Goal: Transaction & Acquisition: Purchase product/service

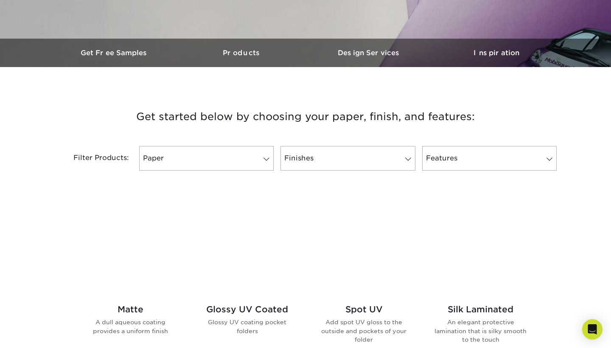
scroll to position [230, 0]
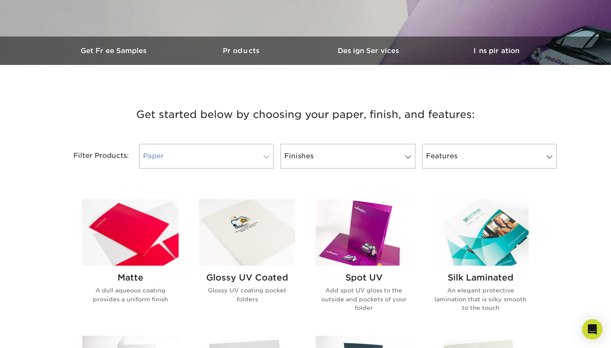
click at [255, 153] on link "Paper" at bounding box center [206, 156] width 134 height 25
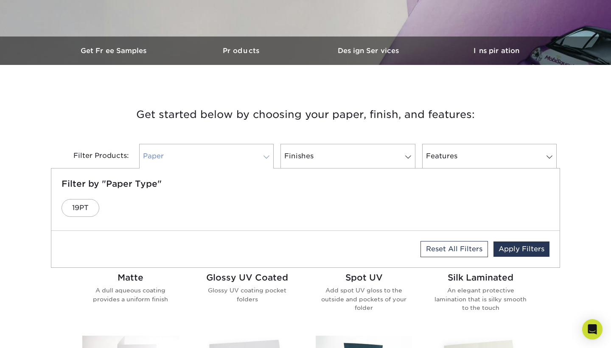
click at [255, 153] on link "Paper" at bounding box center [206, 156] width 134 height 25
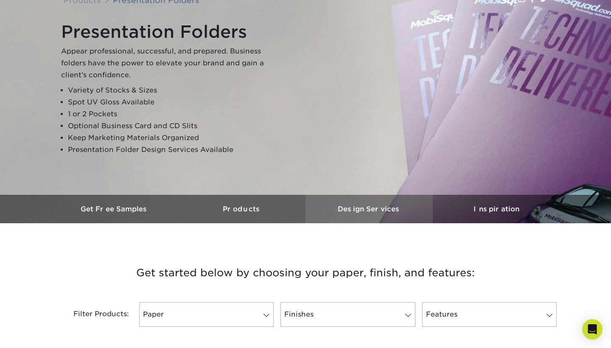
scroll to position [104, 0]
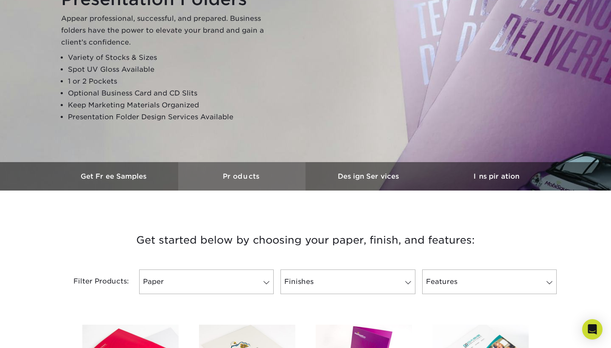
click at [256, 176] on h3 "Products" at bounding box center [241, 176] width 127 height 8
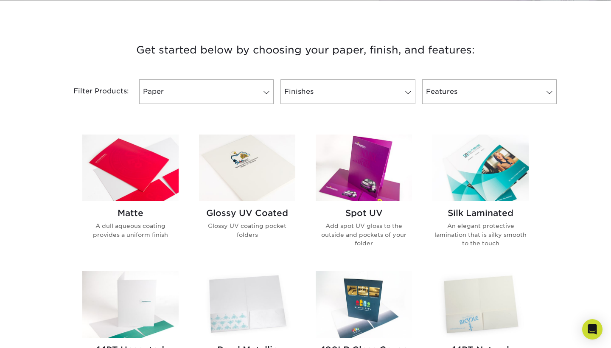
scroll to position [295, 0]
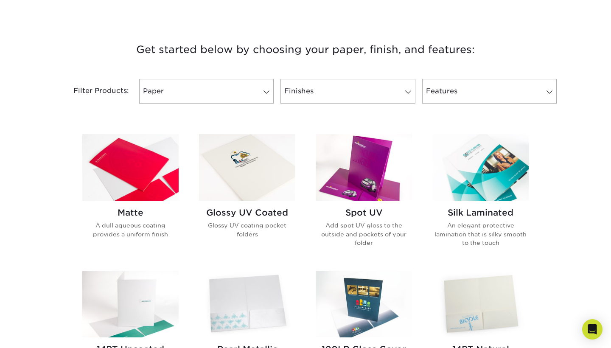
click at [260, 217] on h2 "Glossy UV Coated" at bounding box center [247, 212] width 96 height 10
click at [122, 205] on div "Matte A dull aqueous coating provides a uniform finish" at bounding box center [130, 226] width 96 height 51
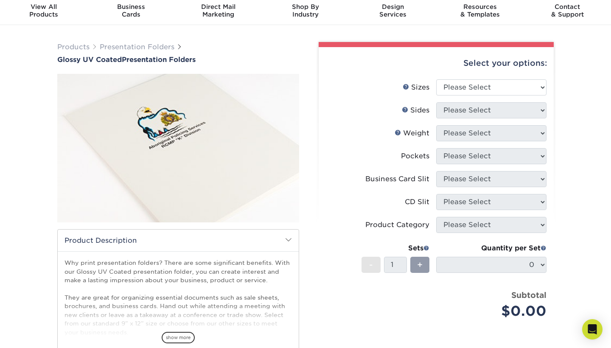
scroll to position [30, 0]
select select "9.00x12.00"
select select "32d3c223-f82c-492b-b915-ba065a00862f"
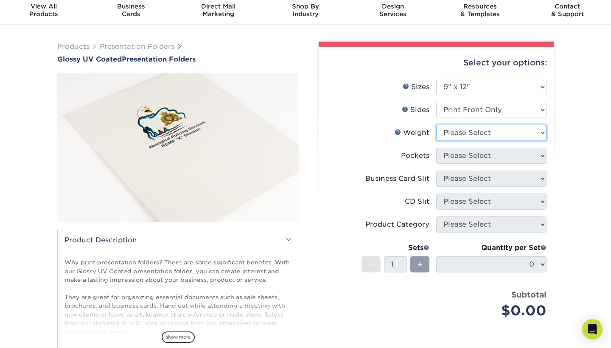
select select "14PT"
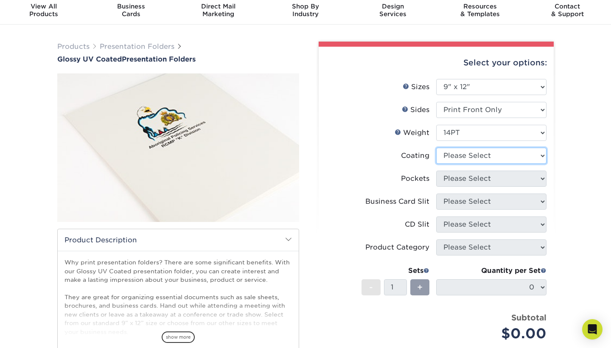
select select "1e8116af-acfc-44b1-83dc-8181aa338834"
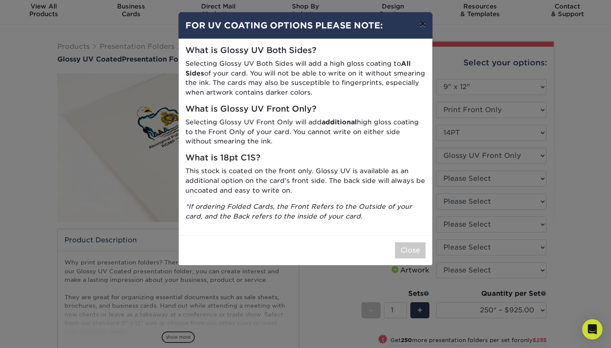
click at [418, 22] on button "×" at bounding box center [423, 24] width 20 height 24
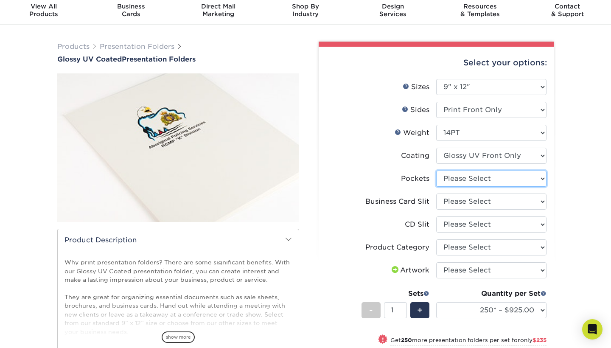
select select "e8427203-e3c7-4640-a4e8-bae00c228d98"
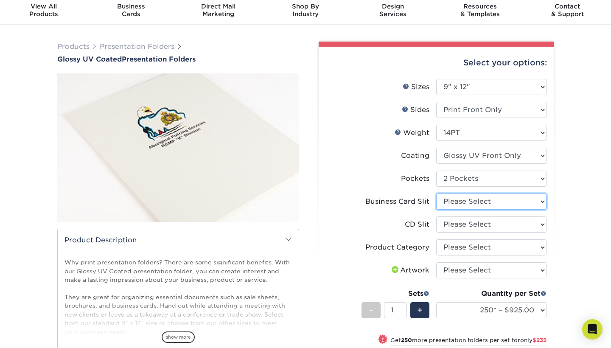
select select "d28e05c9-ee1b-4c55-87a6-9ac74e59d5a4"
select select "a092264a-7428-4d8e-b024-417dbebc6e25"
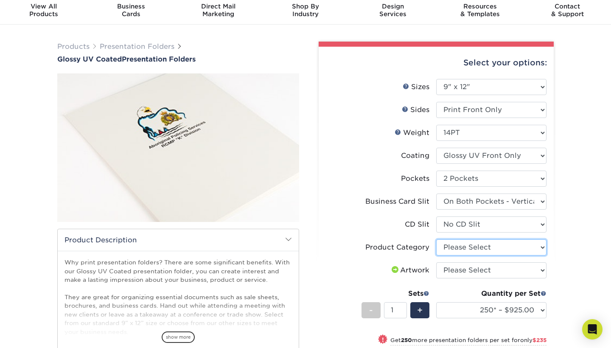
select select "57f7a581-ec4a-49d7-930d-eb044a1d12ac"
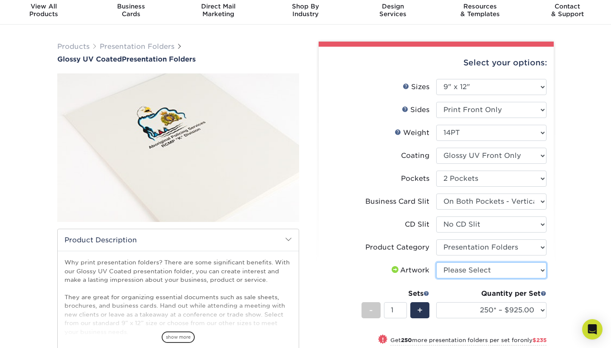
select select "upload"
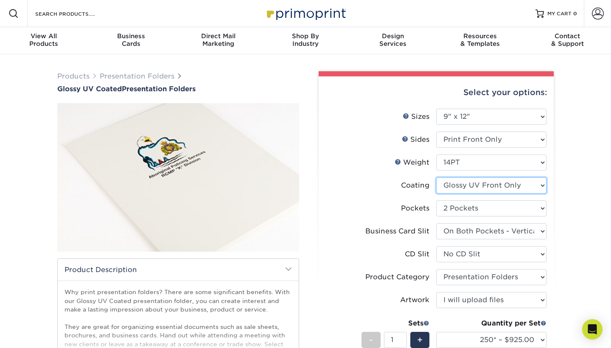
scroll to position [0, 0]
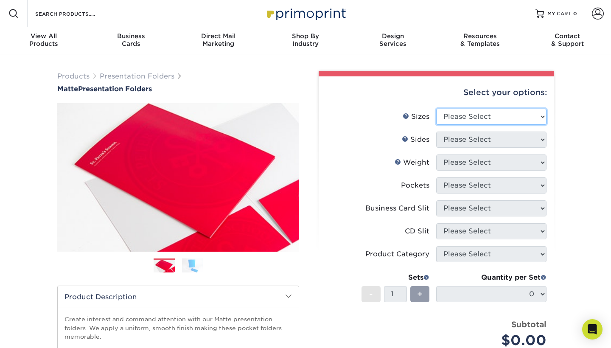
select select "9.00x12.00"
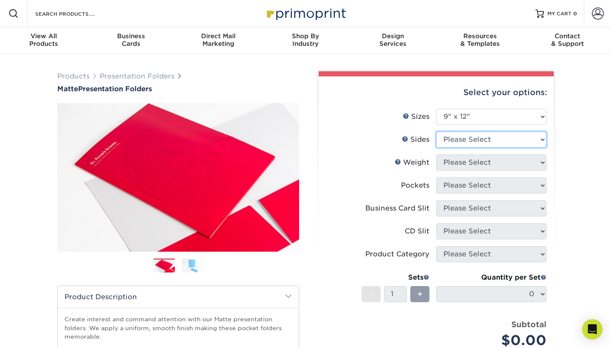
select select "32d3c223-f82c-492b-b915-ba065a00862f"
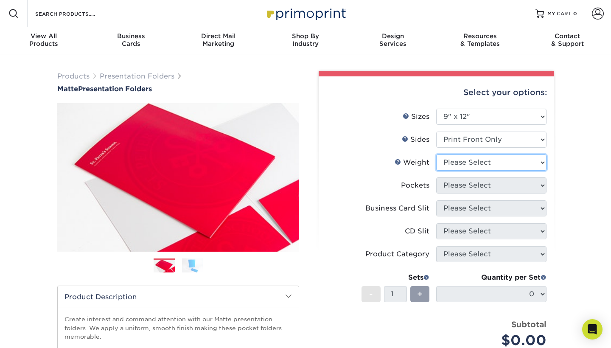
select select "14PT"
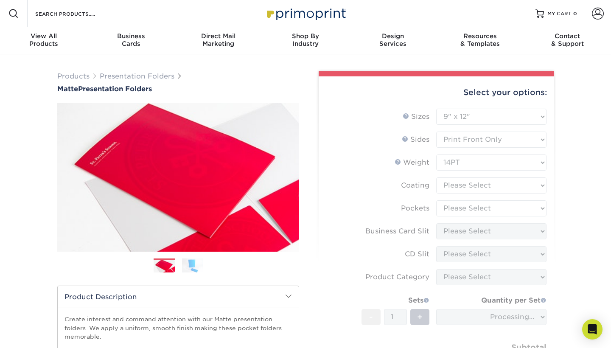
click at [459, 182] on form "Sizes Help Sizes Please Select 6" x 9" 9" x 12" Sides Weight Help" at bounding box center [435, 250] width 221 height 282
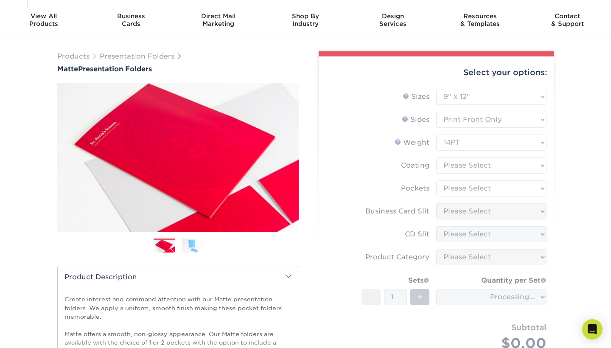
scroll to position [20, 0]
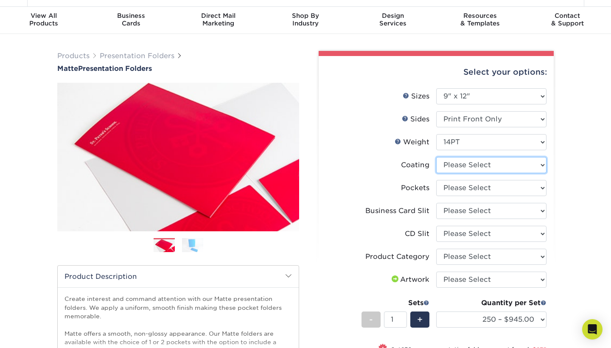
select select "121bb7b5-3b4d-429f-bd8d-bbf80e953313"
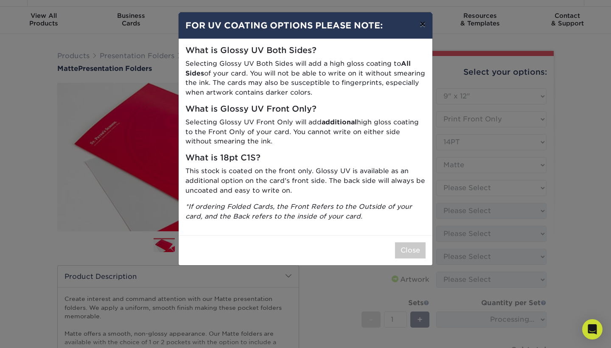
click at [421, 22] on button "×" at bounding box center [423, 24] width 20 height 24
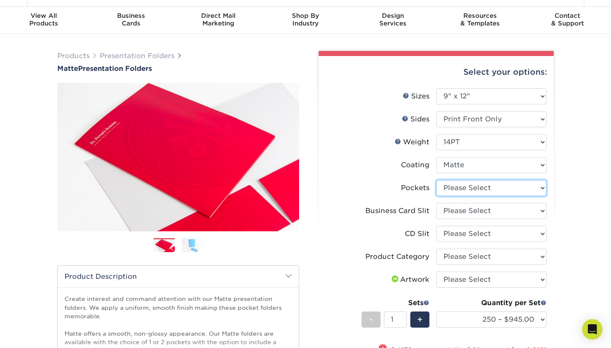
select select "e8427203-e3c7-4640-a4e8-bae00c228d98"
select select "d28e05c9-ee1b-4c55-87a6-9ac74e59d5a4"
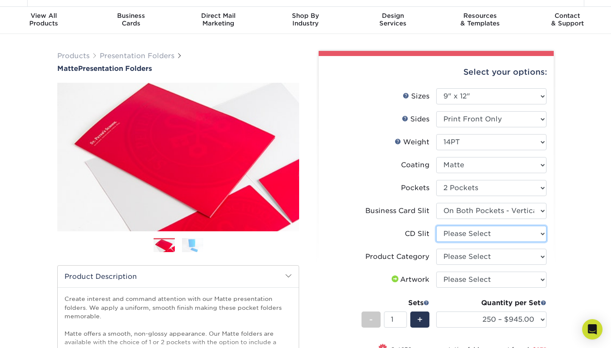
select select "a092264a-7428-4d8e-b024-417dbebc6e25"
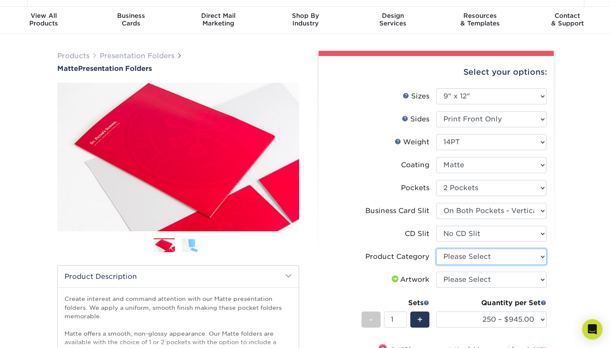
select select "57f7a581-ec4a-49d7-930d-eb044a1d12ac"
select select "upload"
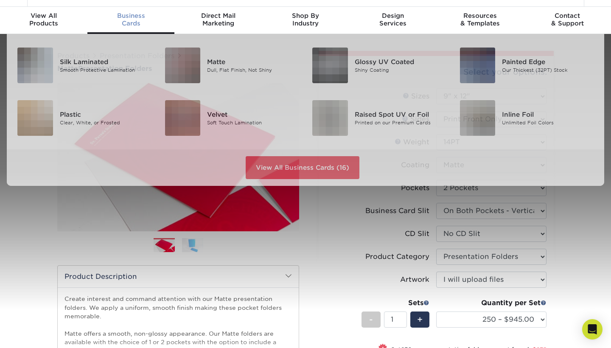
click at [136, 22] on div "Business Cards" at bounding box center [130, 19] width 87 height 15
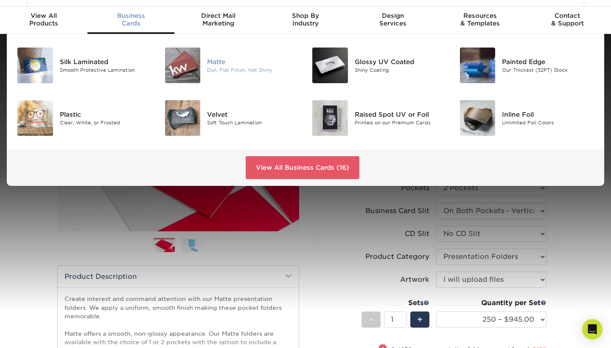
click at [213, 61] on div "Matte" at bounding box center [253, 61] width 92 height 9
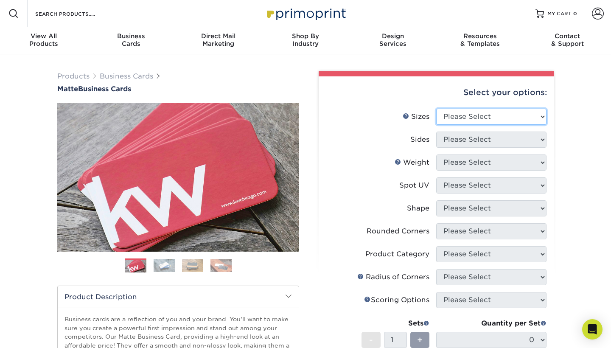
select select "2.00x3.50"
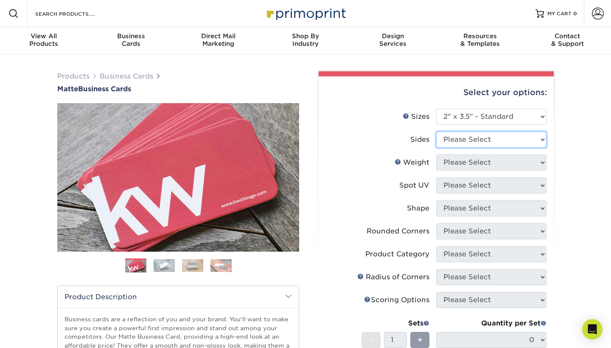
select select "13abbda7-1d64-4f25-8bb2-c179b224825d"
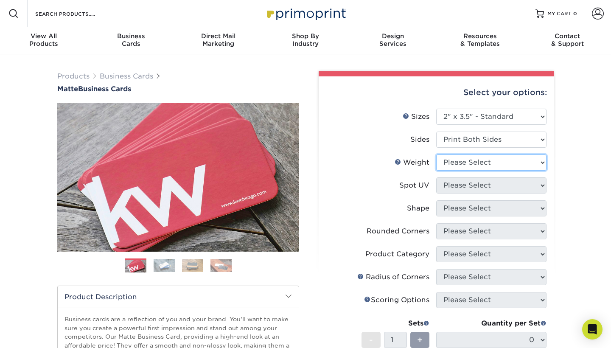
select select "16PT"
